Goal: Navigation & Orientation: Find specific page/section

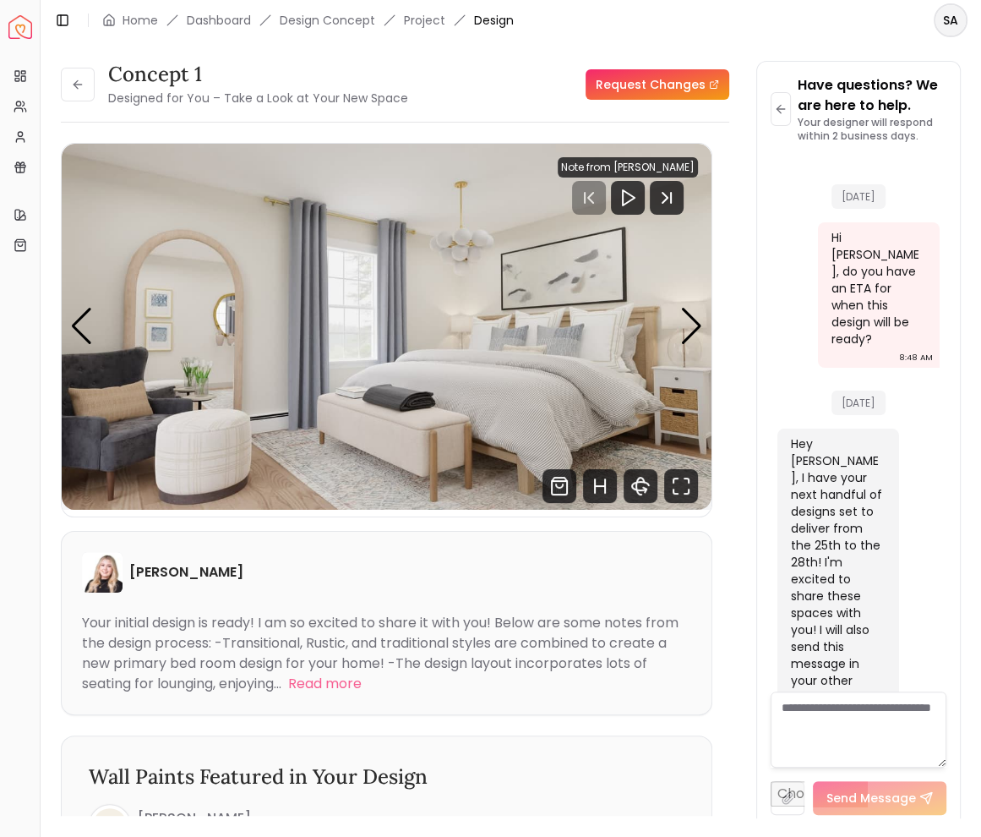
scroll to position [2685, 0]
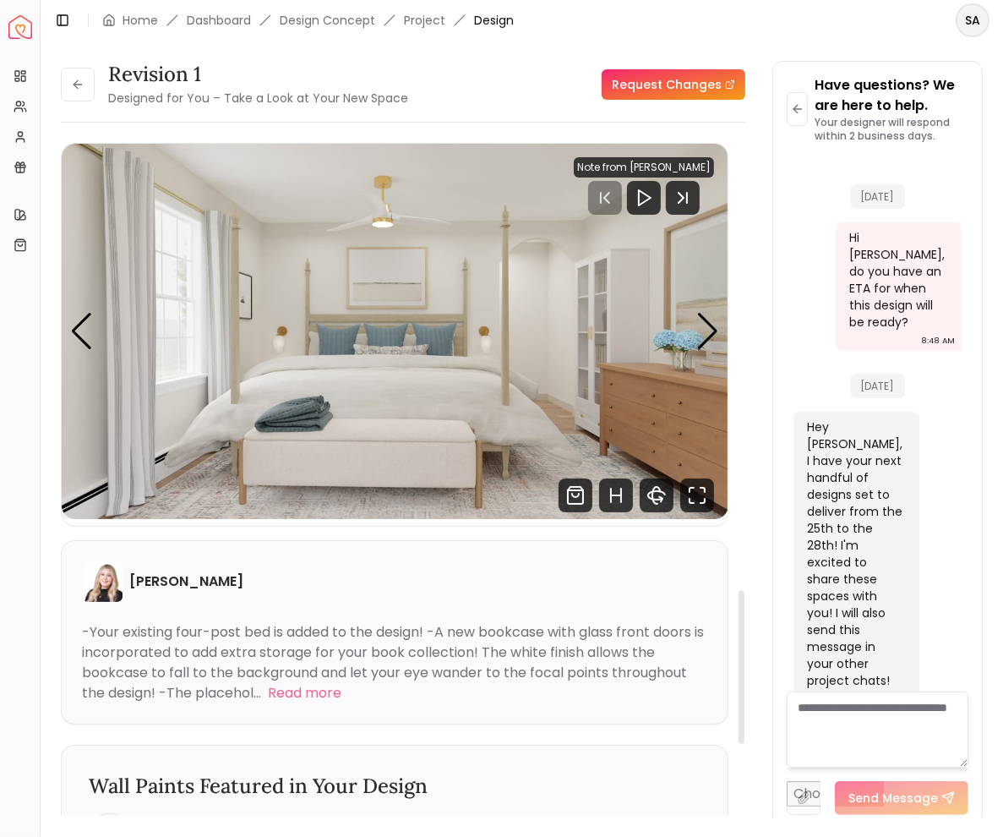
scroll to position [2685, 0]
